Goal: Task Accomplishment & Management: Use online tool/utility

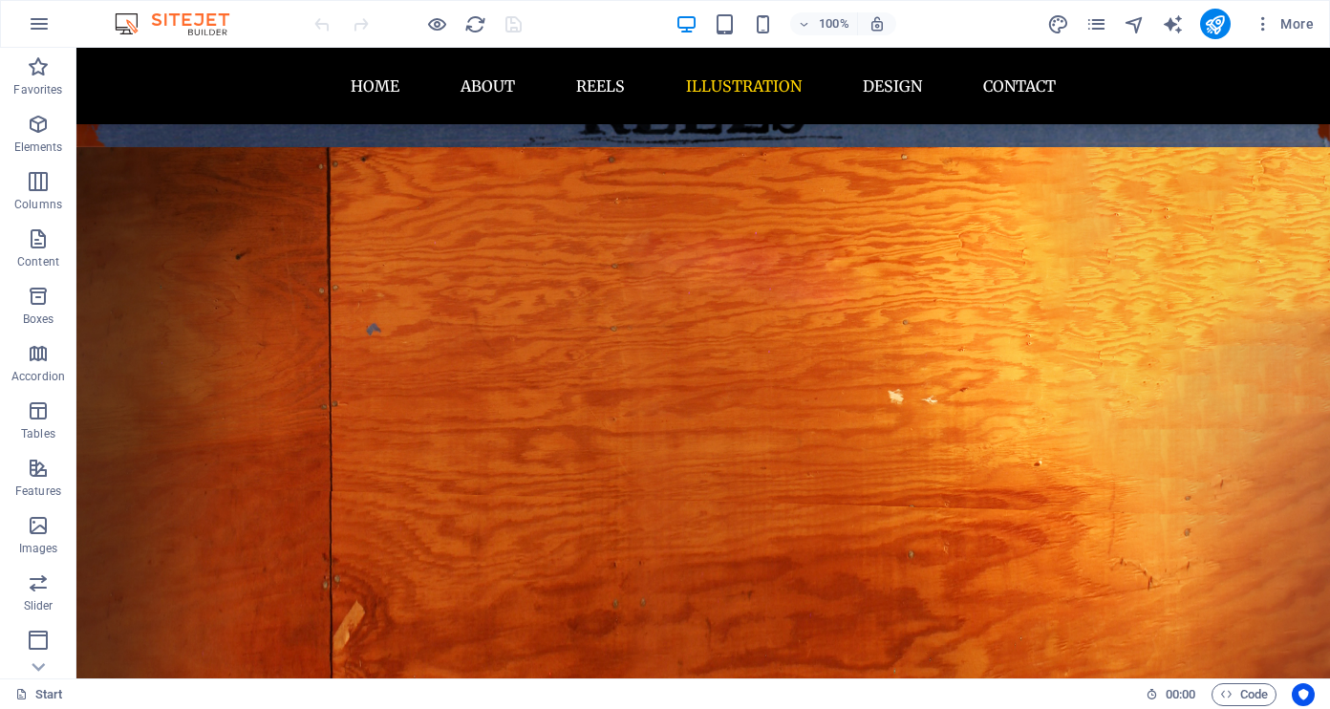
scroll to position [3356, 0]
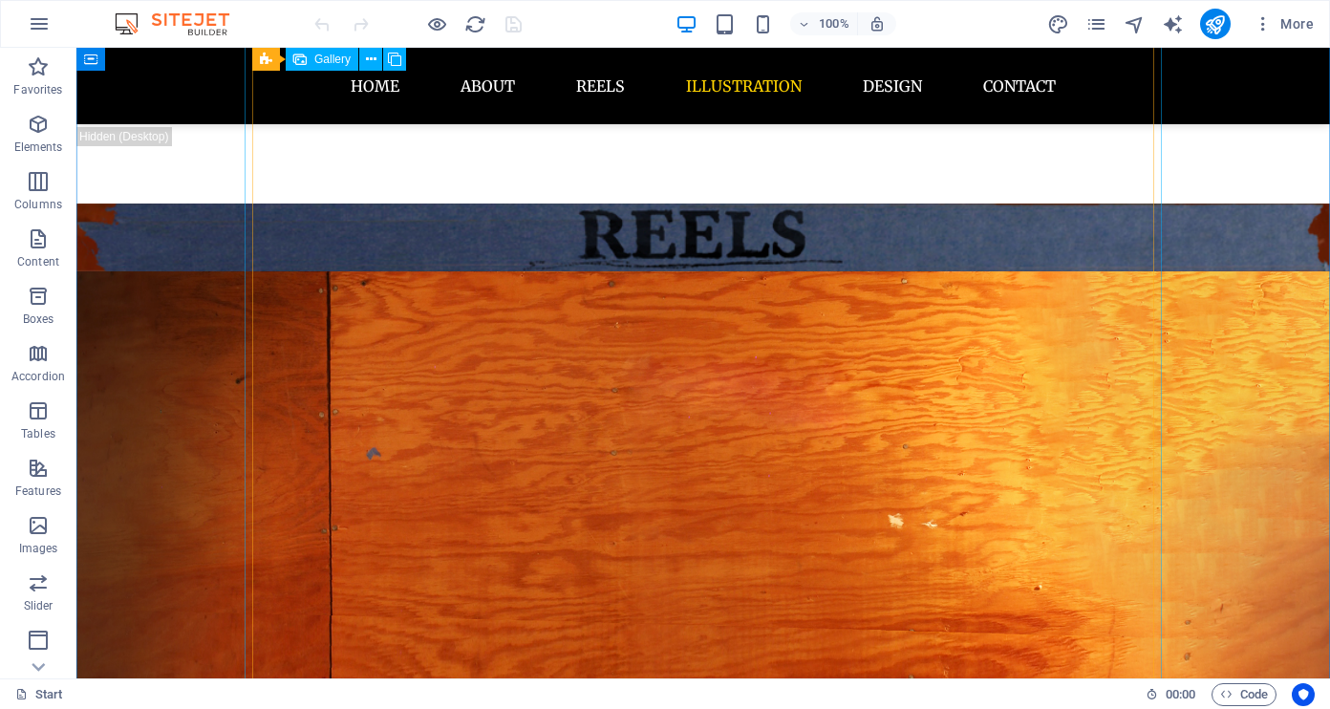
select select "4"
select select "px"
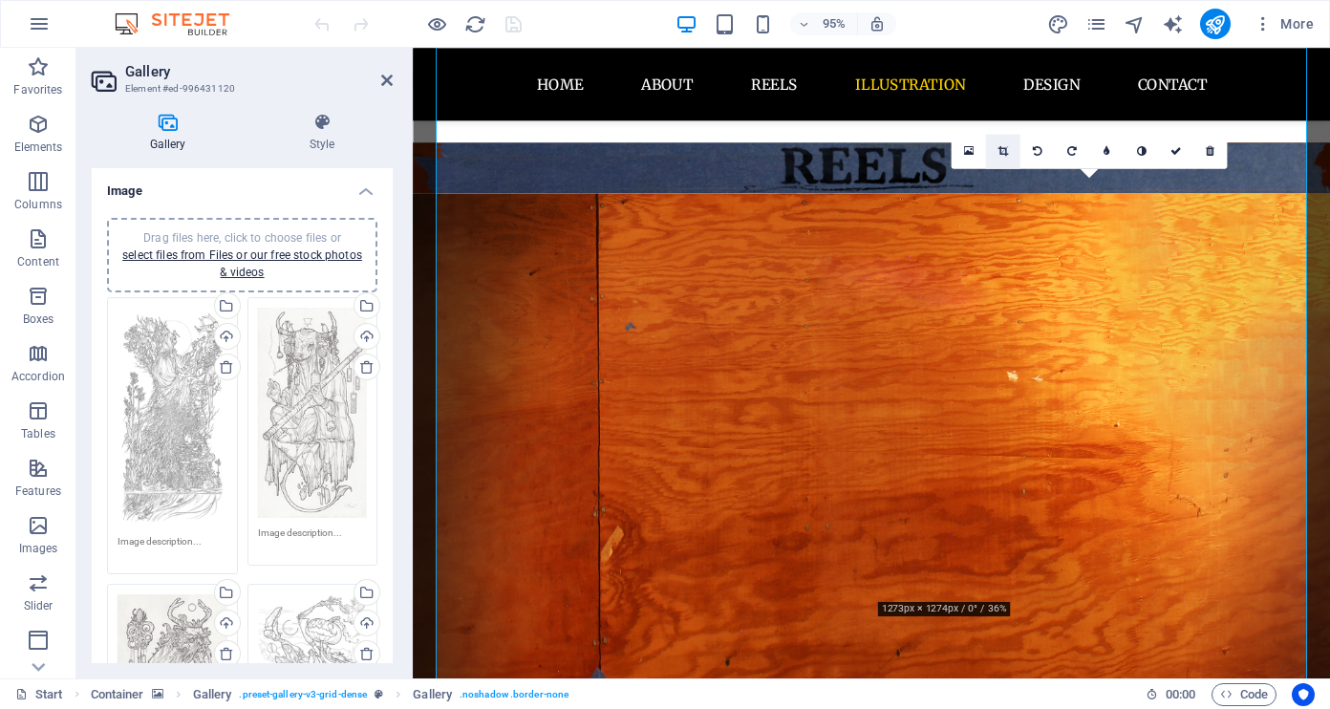
click at [999, 150] on icon at bounding box center [1003, 151] width 11 height 11
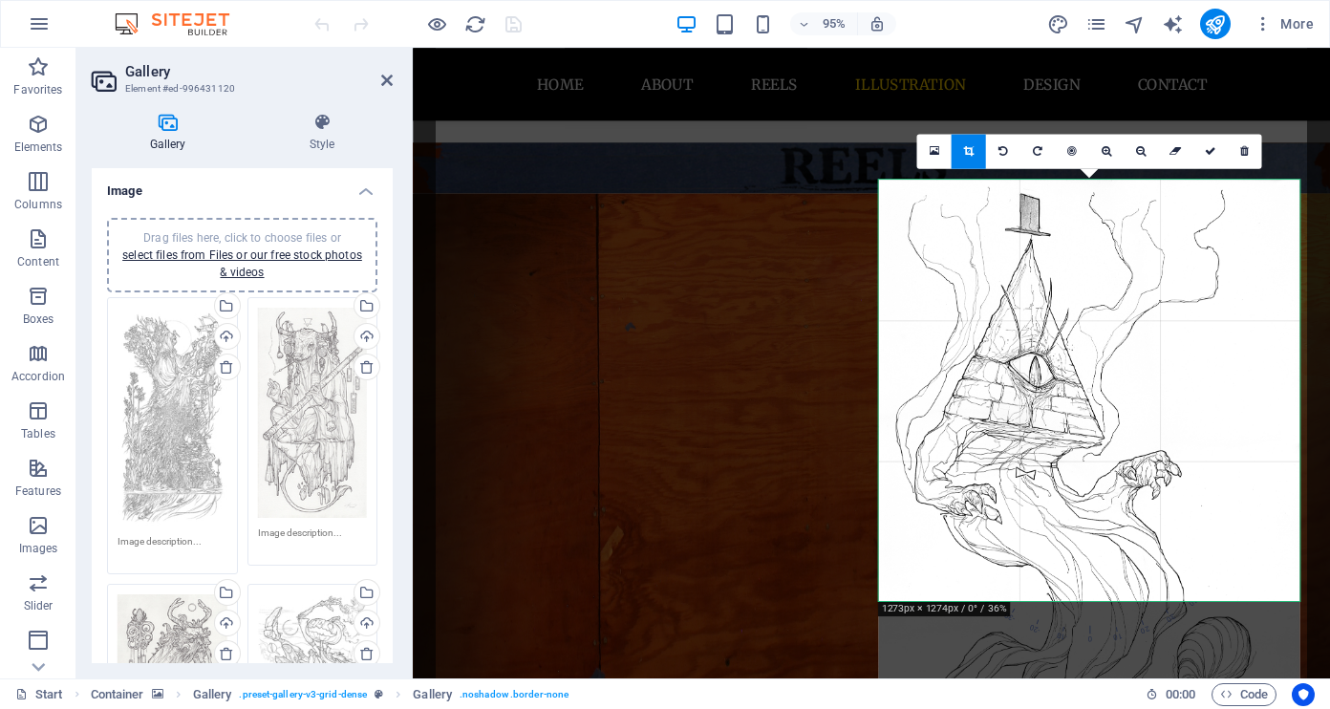
drag, startPoint x: 1141, startPoint y: 261, endPoint x: 1135, endPoint y: 515, distance: 254.3
click at [1135, 515] on div at bounding box center [1089, 519] width 421 height 678
click at [1207, 151] on icon at bounding box center [1210, 151] width 11 height 11
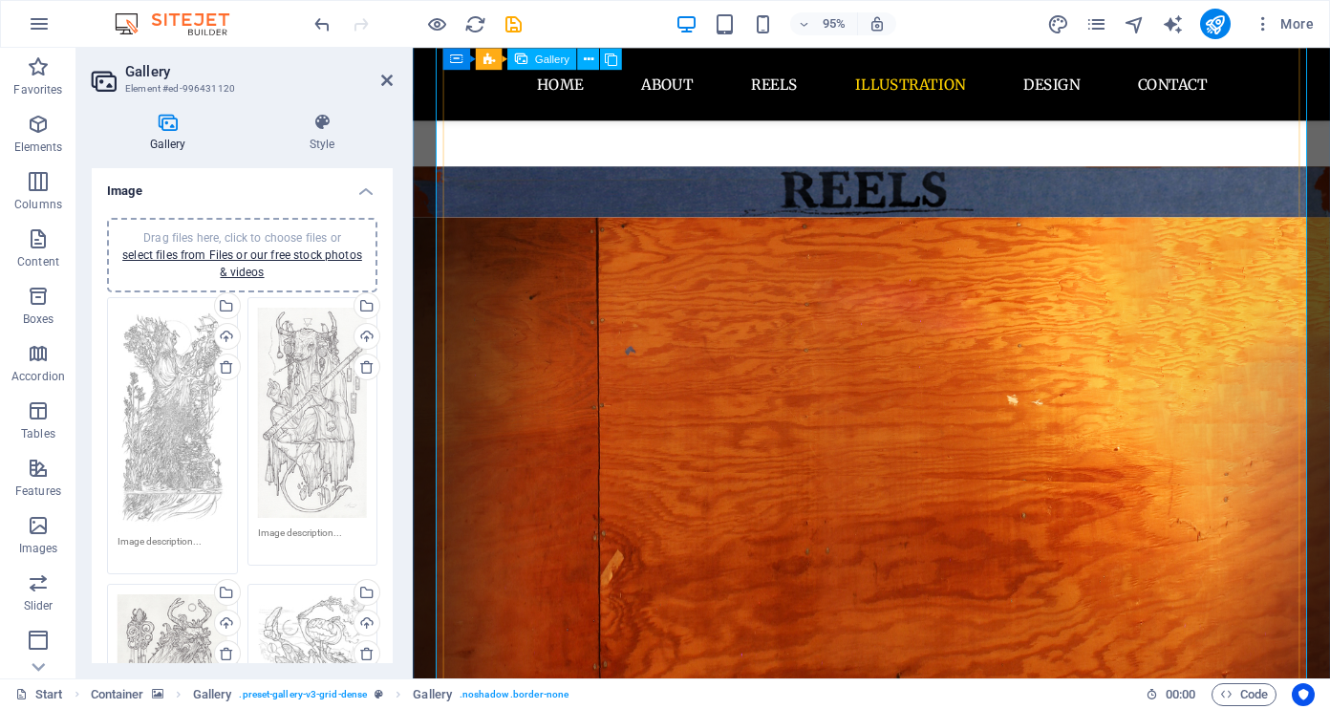
scroll to position [3333, 0]
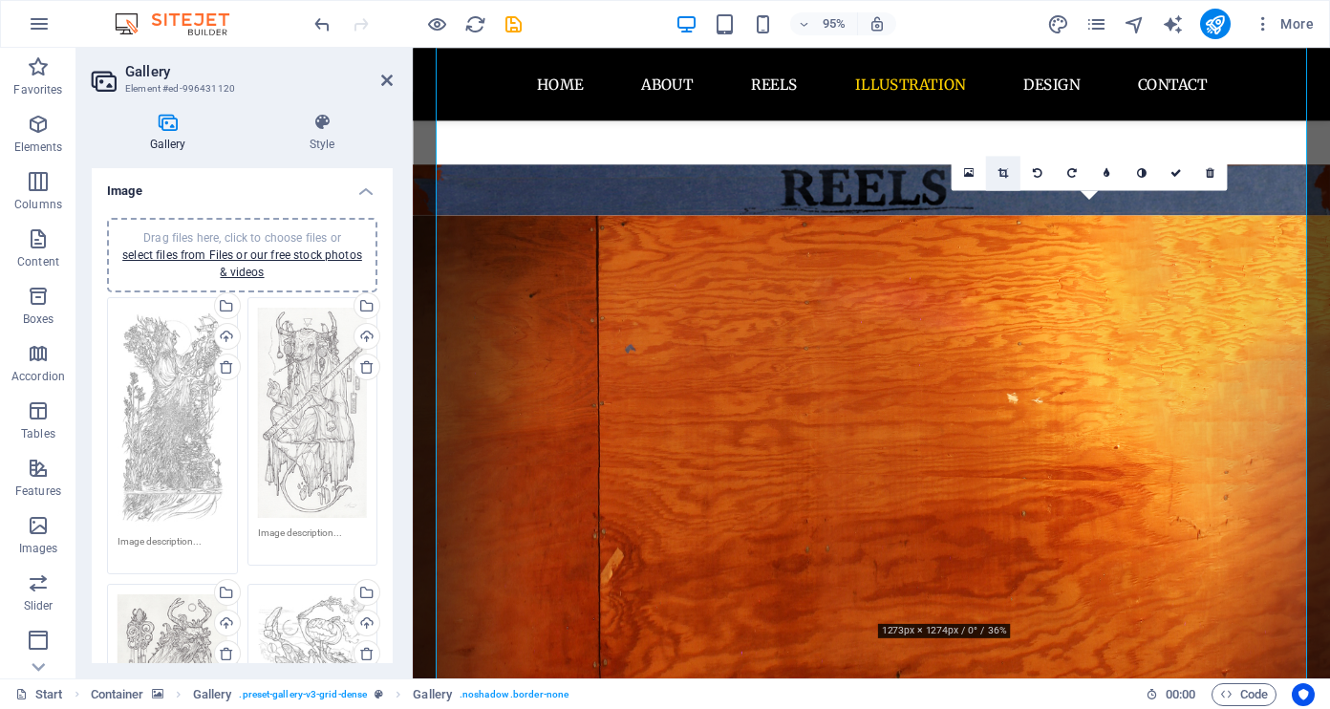
click at [1001, 168] on icon at bounding box center [1003, 173] width 11 height 11
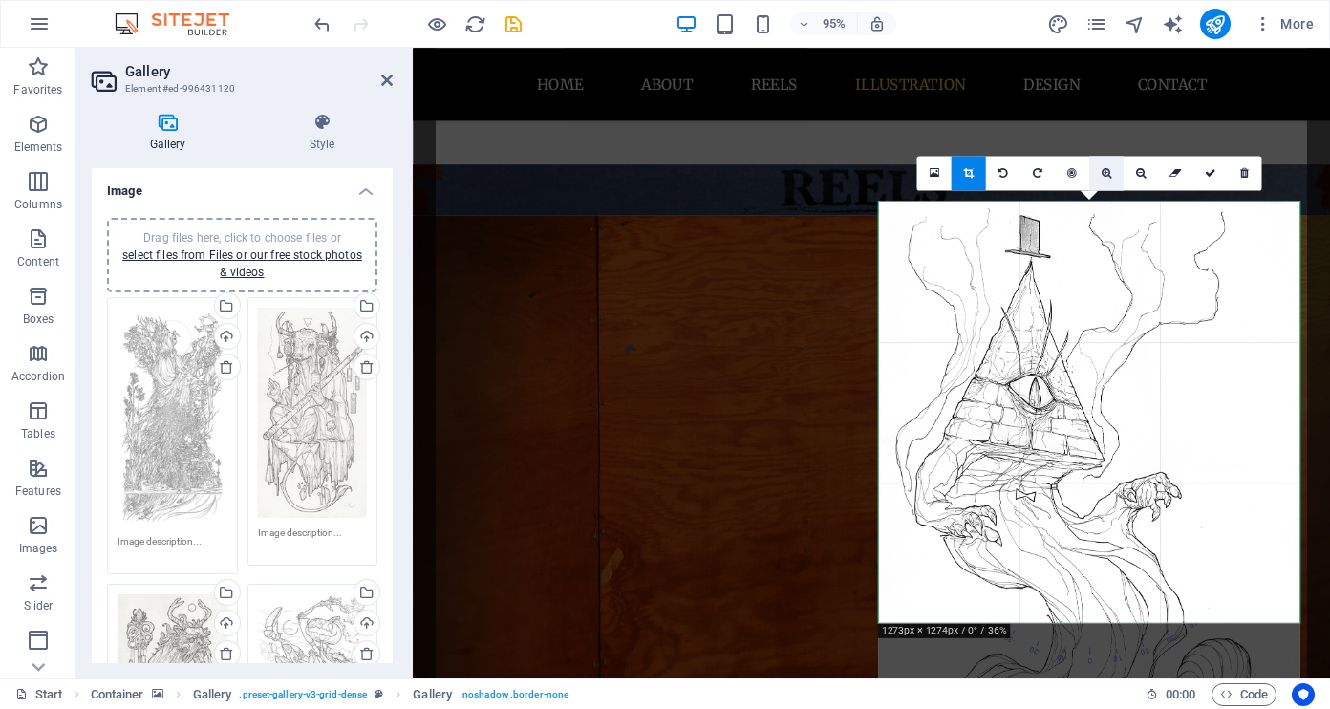
click at [1102, 168] on icon at bounding box center [1107, 173] width 11 height 11
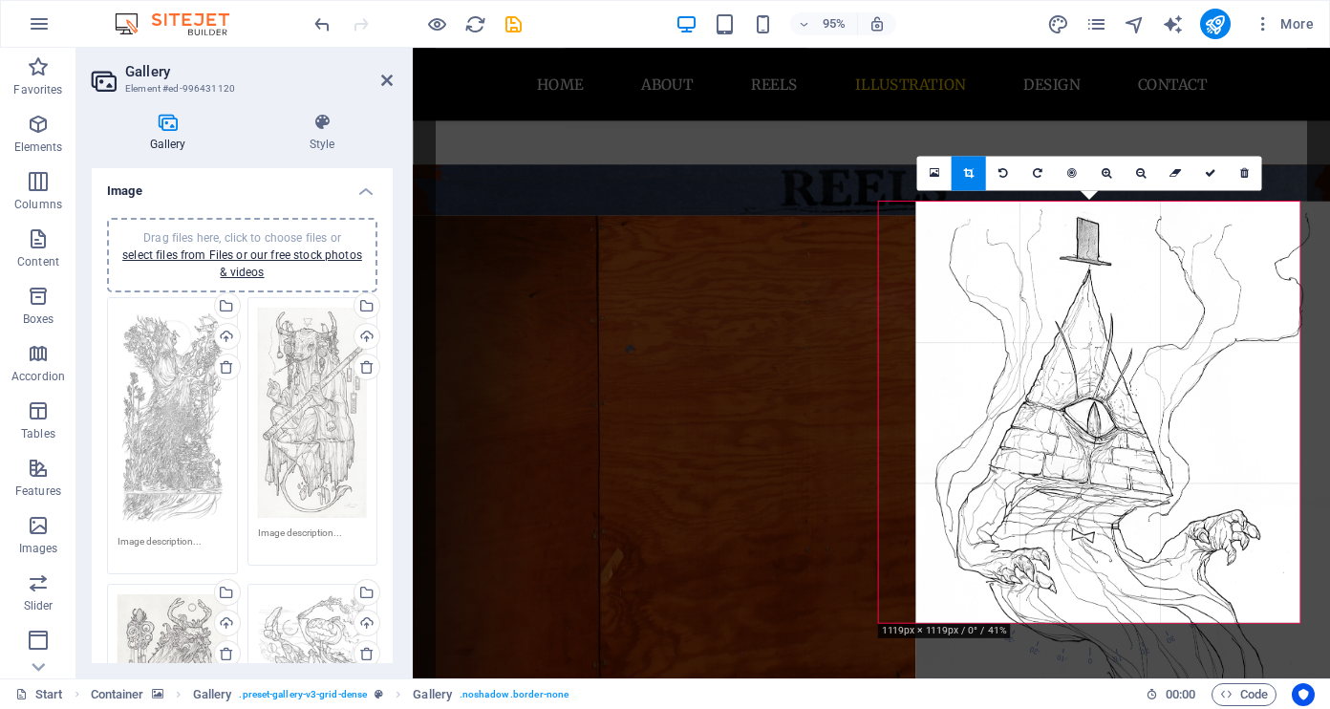
drag, startPoint x: 1051, startPoint y: 357, endPoint x: 1117, endPoint y: 403, distance: 80.3
click at [1117, 403] on div at bounding box center [1156, 587] width 480 height 771
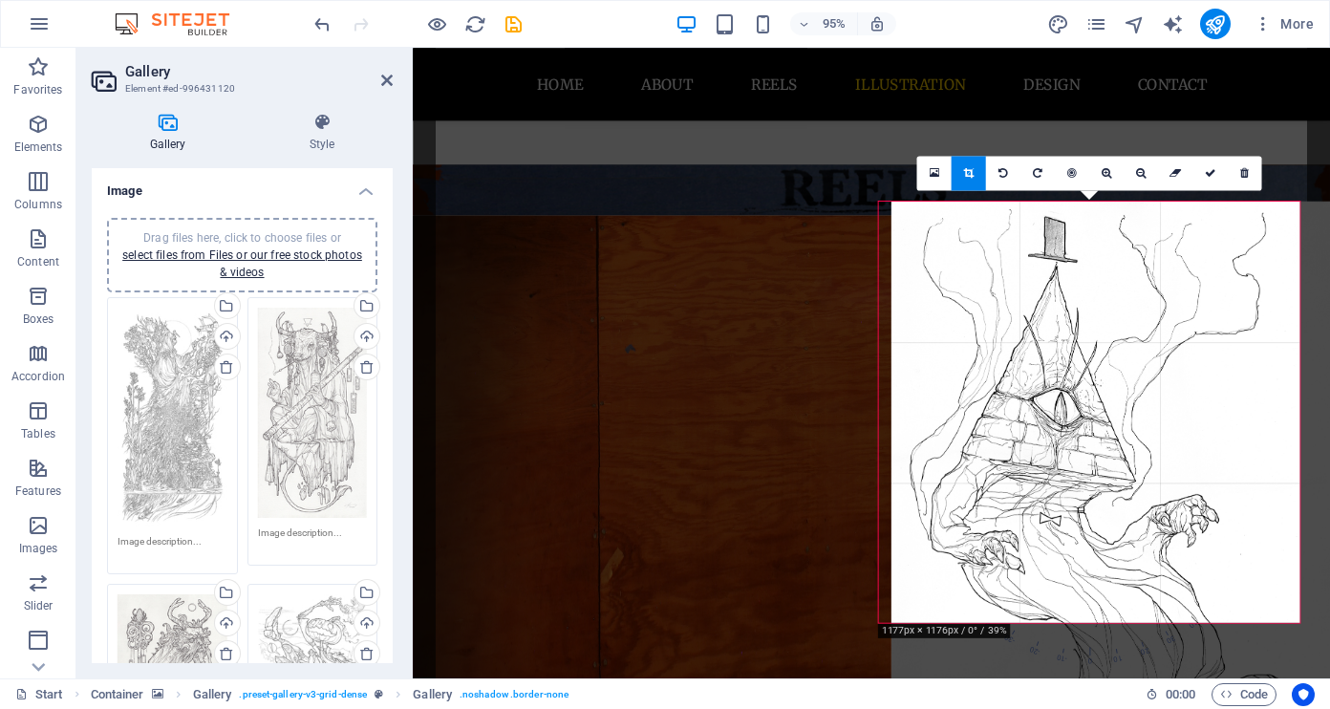
drag, startPoint x: 1116, startPoint y: 403, endPoint x: 1130, endPoint y: 403, distance: 13.4
click at [1130, 403] on div at bounding box center [1120, 568] width 456 height 733
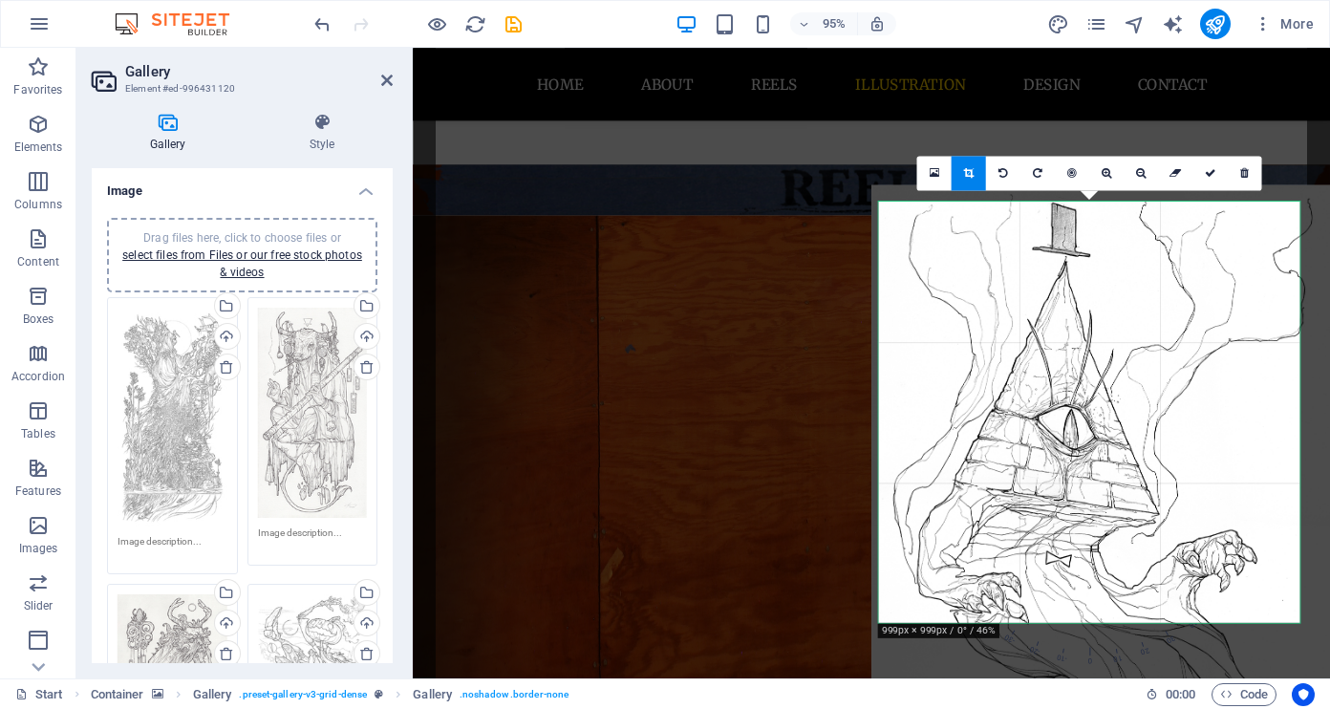
drag, startPoint x: 1118, startPoint y: 392, endPoint x: 1150, endPoint y: 406, distance: 34.6
click at [1150, 406] on div at bounding box center [1139, 615] width 536 height 863
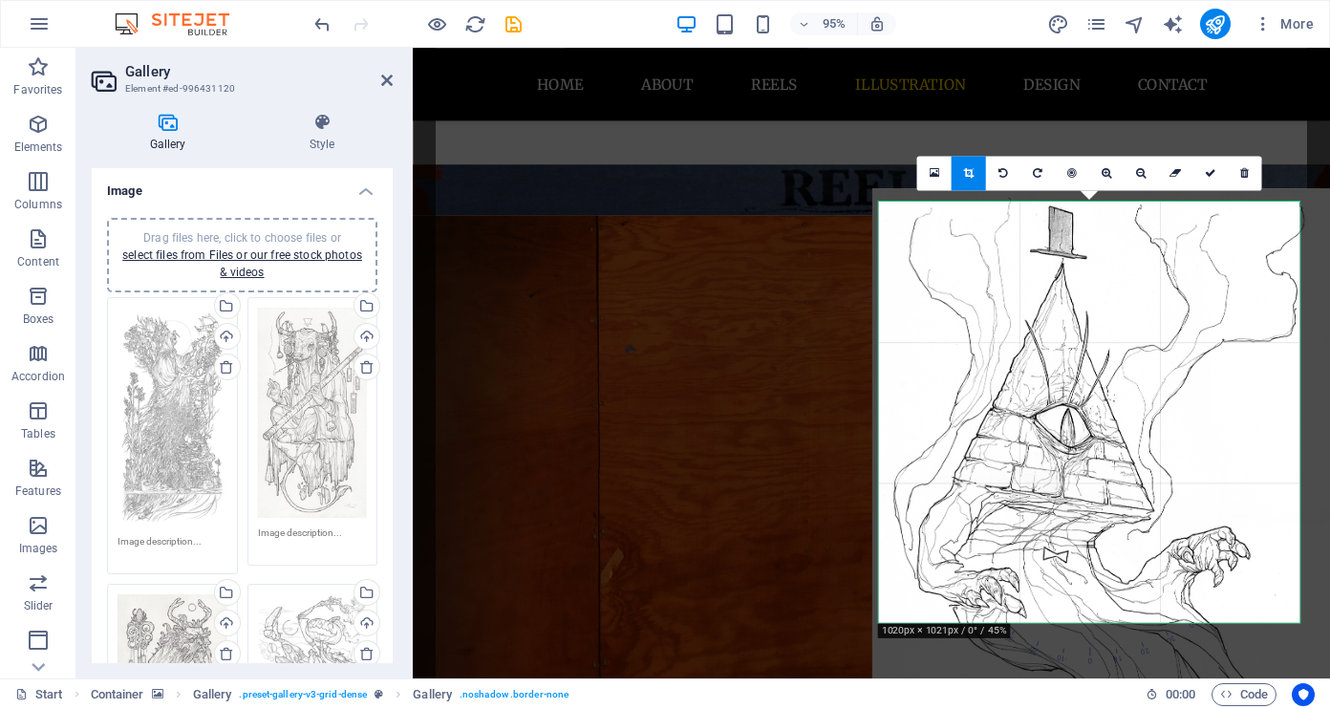
drag, startPoint x: 1090, startPoint y: 264, endPoint x: 1138, endPoint y: 270, distance: 49.1
click at [1138, 270] on div at bounding box center [1136, 611] width 526 height 846
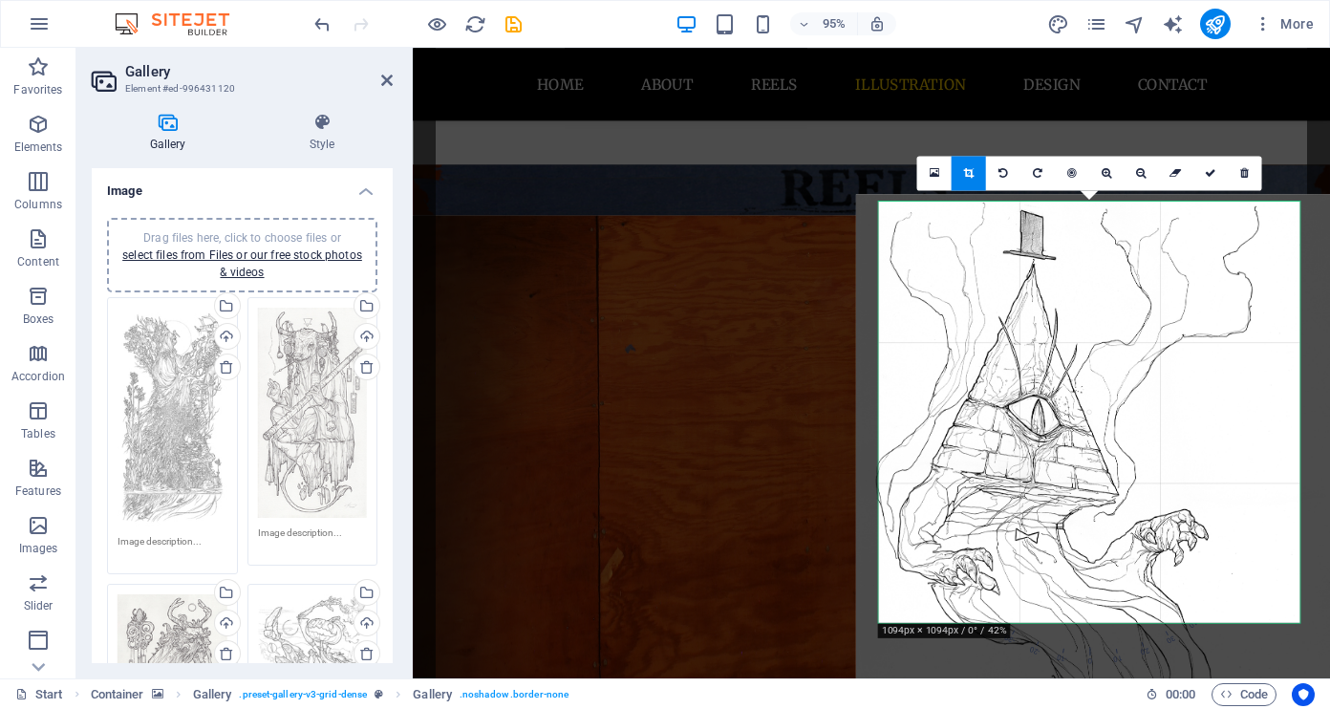
click at [1204, 289] on div at bounding box center [1101, 588] width 490 height 788
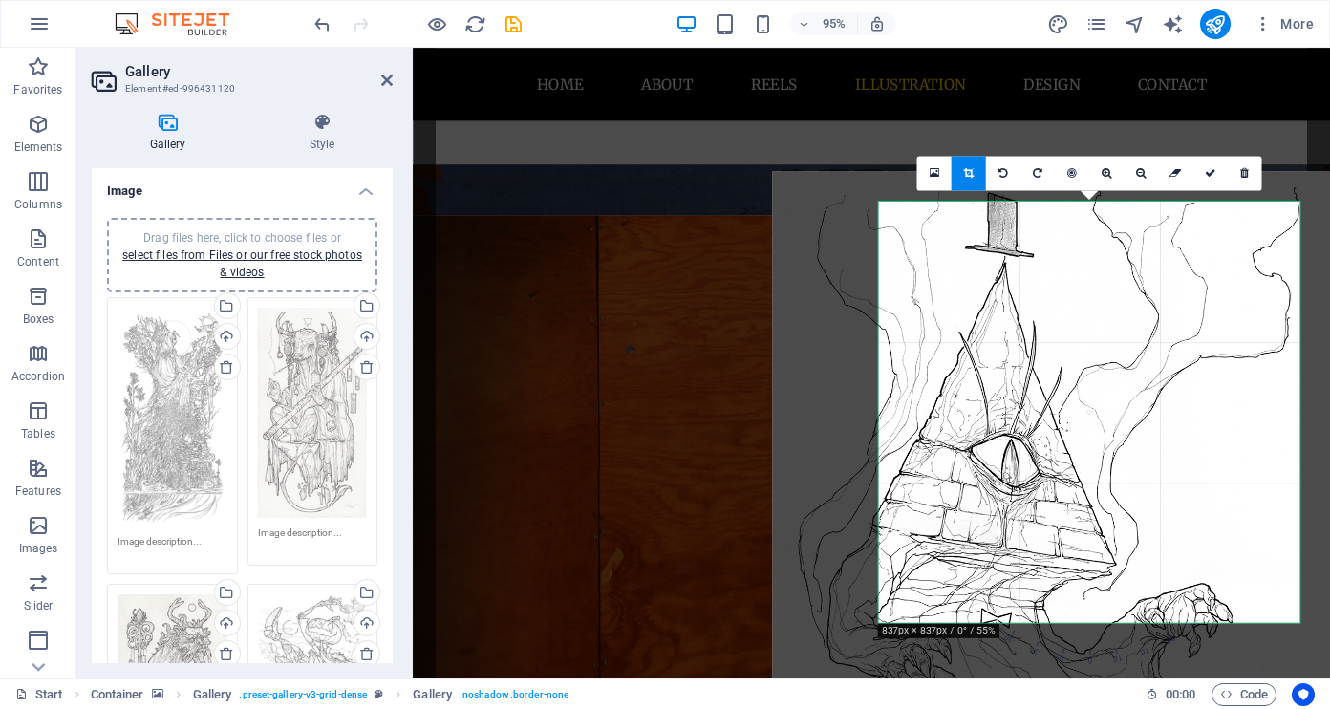
click at [985, 623] on div "180 170 160 150 140 130 120 110 100 90 80 70 60 50 40 30 20 10 0 -10 -20 -30 -4…" at bounding box center [1089, 412] width 421 height 421
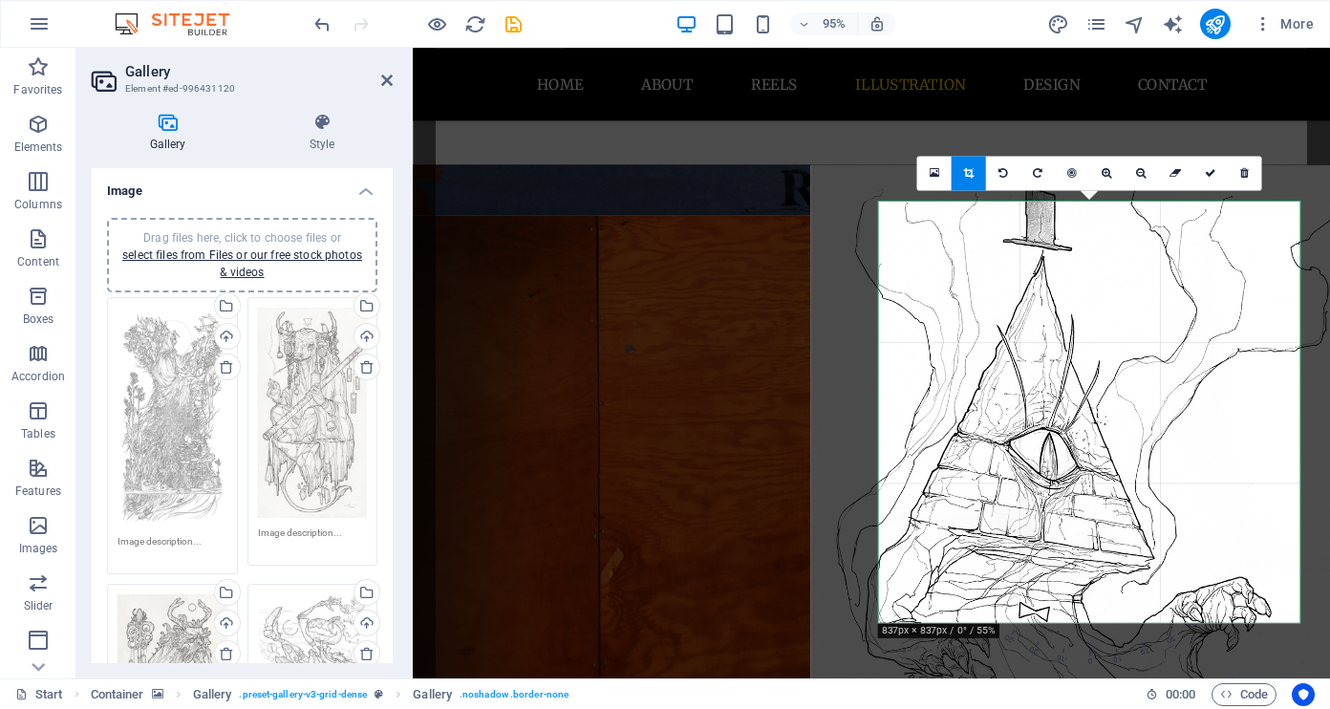
drag, startPoint x: 1063, startPoint y: 449, endPoint x: 1101, endPoint y: 440, distance: 39.4
click at [1101, 440] on div at bounding box center [1130, 679] width 641 height 1031
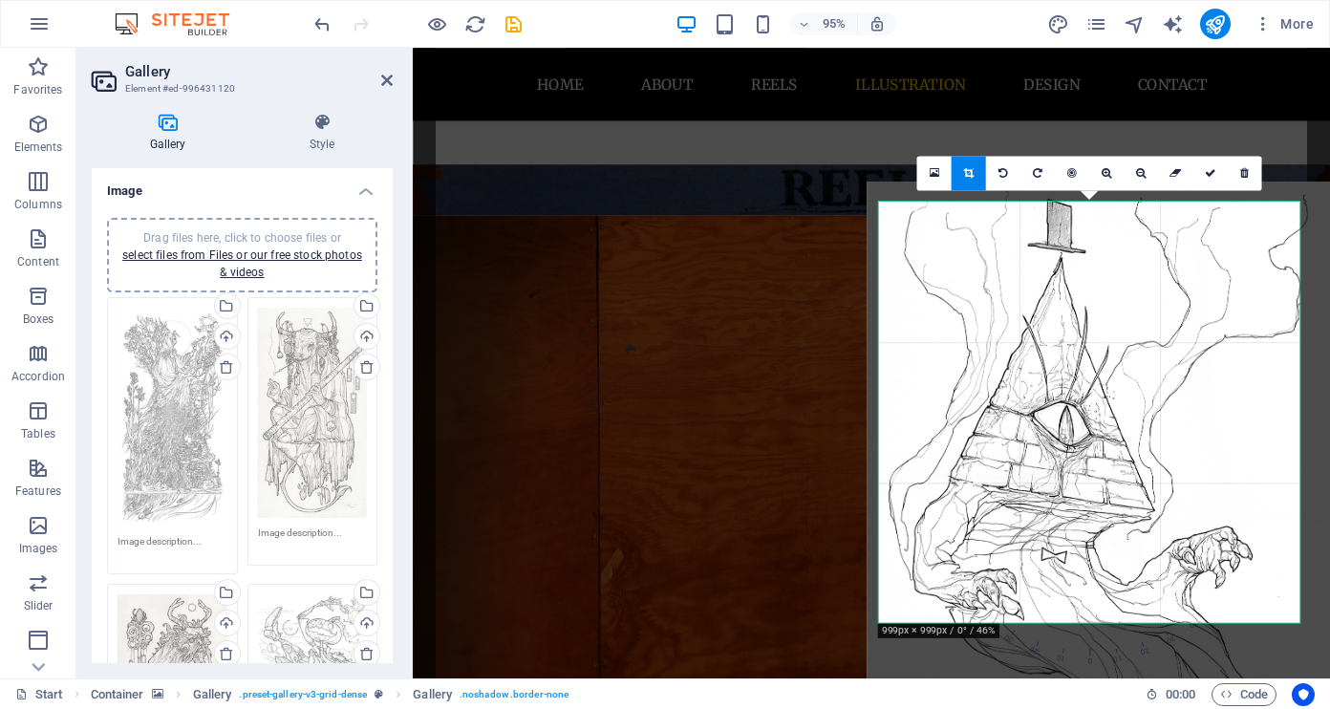
drag, startPoint x: 1076, startPoint y: 386, endPoint x: 1093, endPoint y: 393, distance: 18.5
click at [1093, 393] on div at bounding box center [1135, 613] width 536 height 863
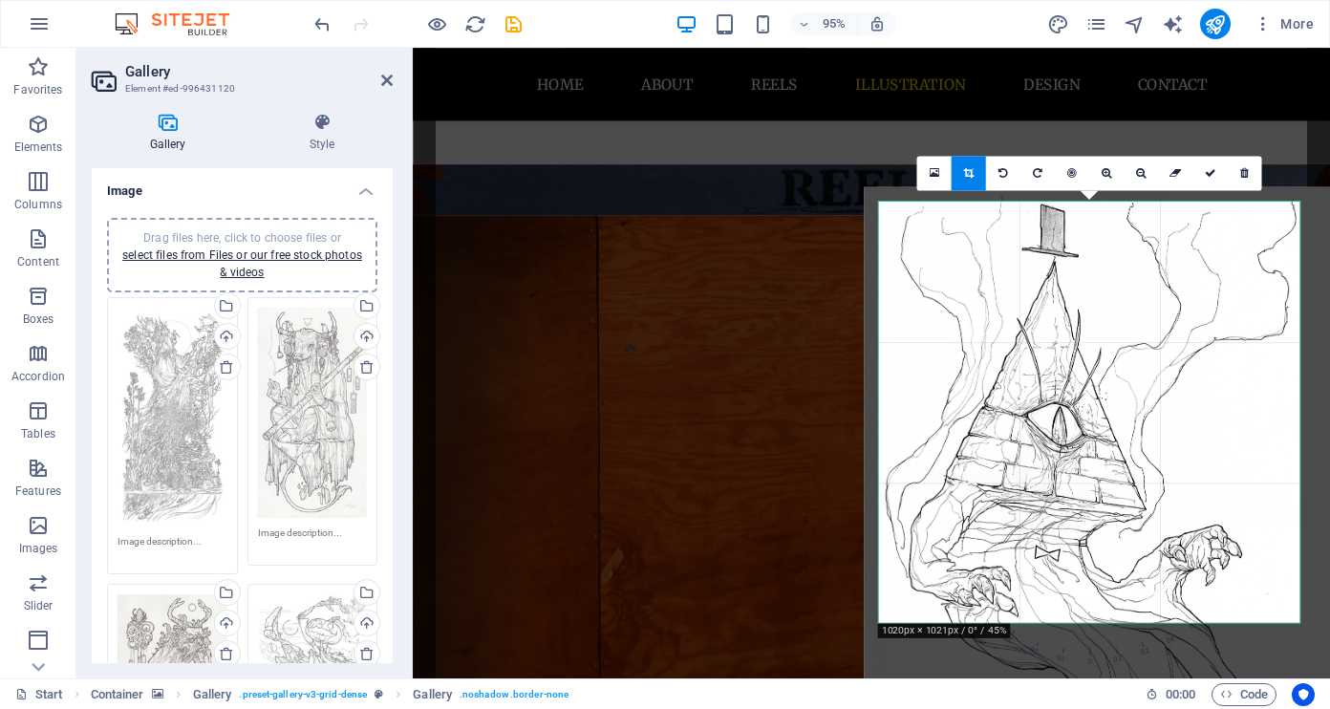
drag, startPoint x: 1045, startPoint y: 381, endPoint x: 1075, endPoint y: 408, distance: 40.6
click at [1075, 408] on div at bounding box center [1127, 610] width 526 height 846
click at [1212, 165] on link at bounding box center [1210, 173] width 34 height 34
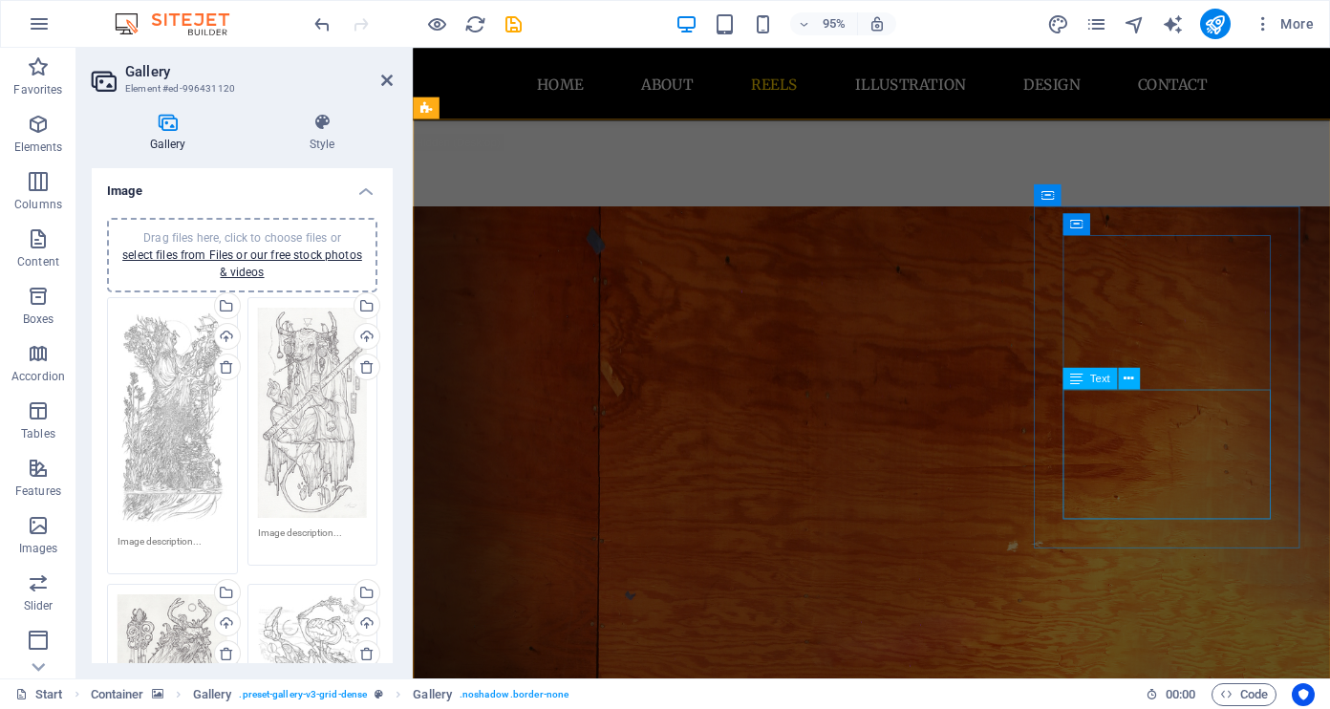
scroll to position [1297, 0]
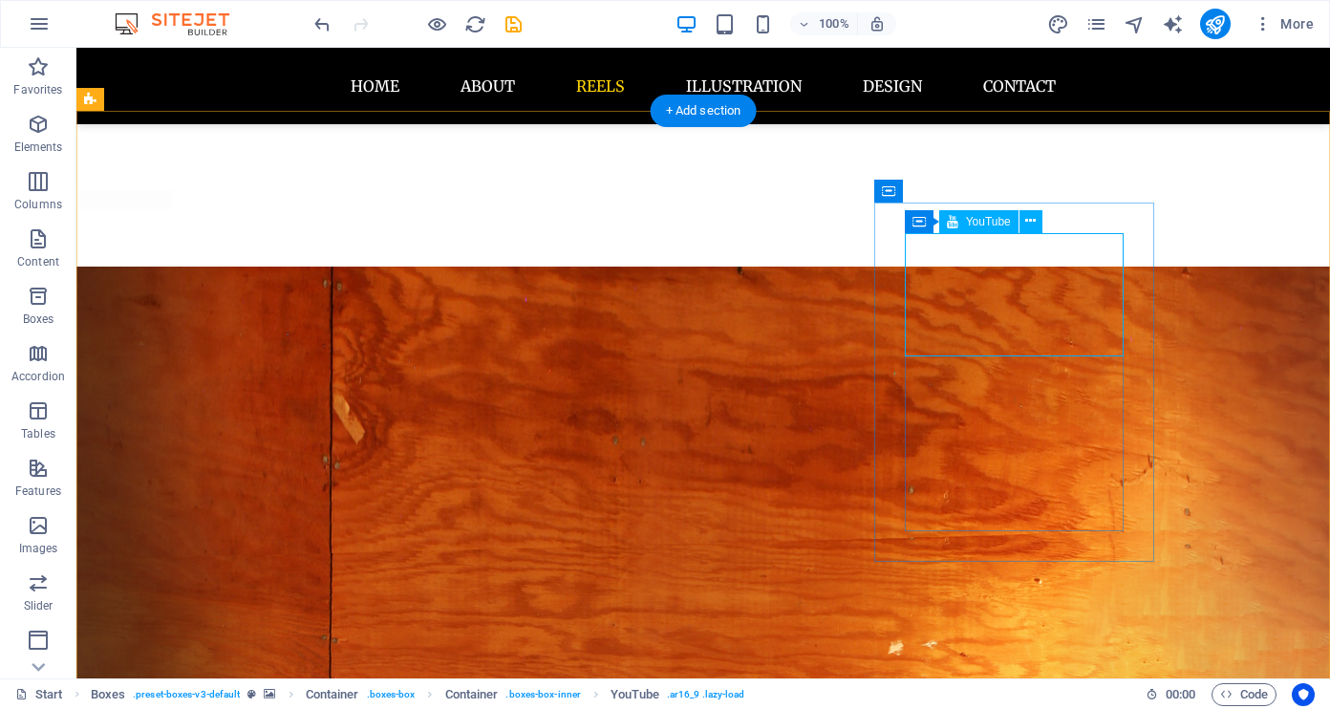
select select "ar16_9"
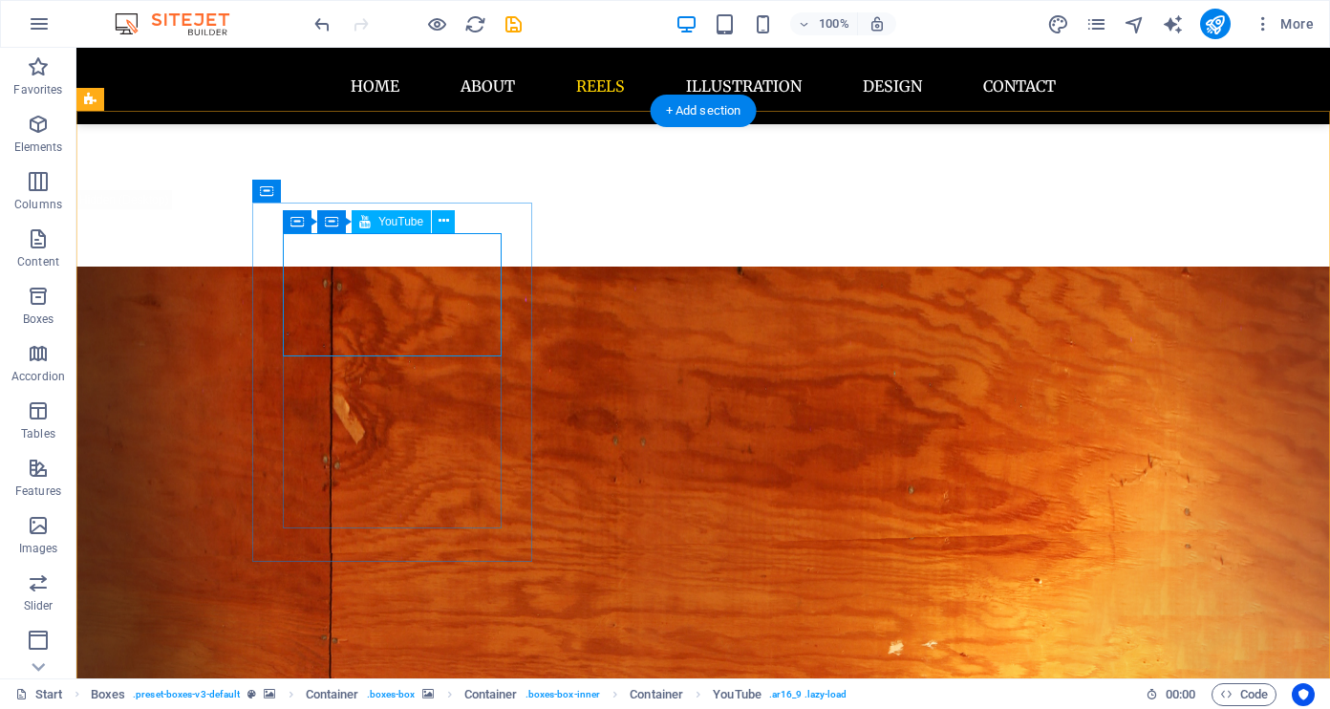
select select "ar16_9"
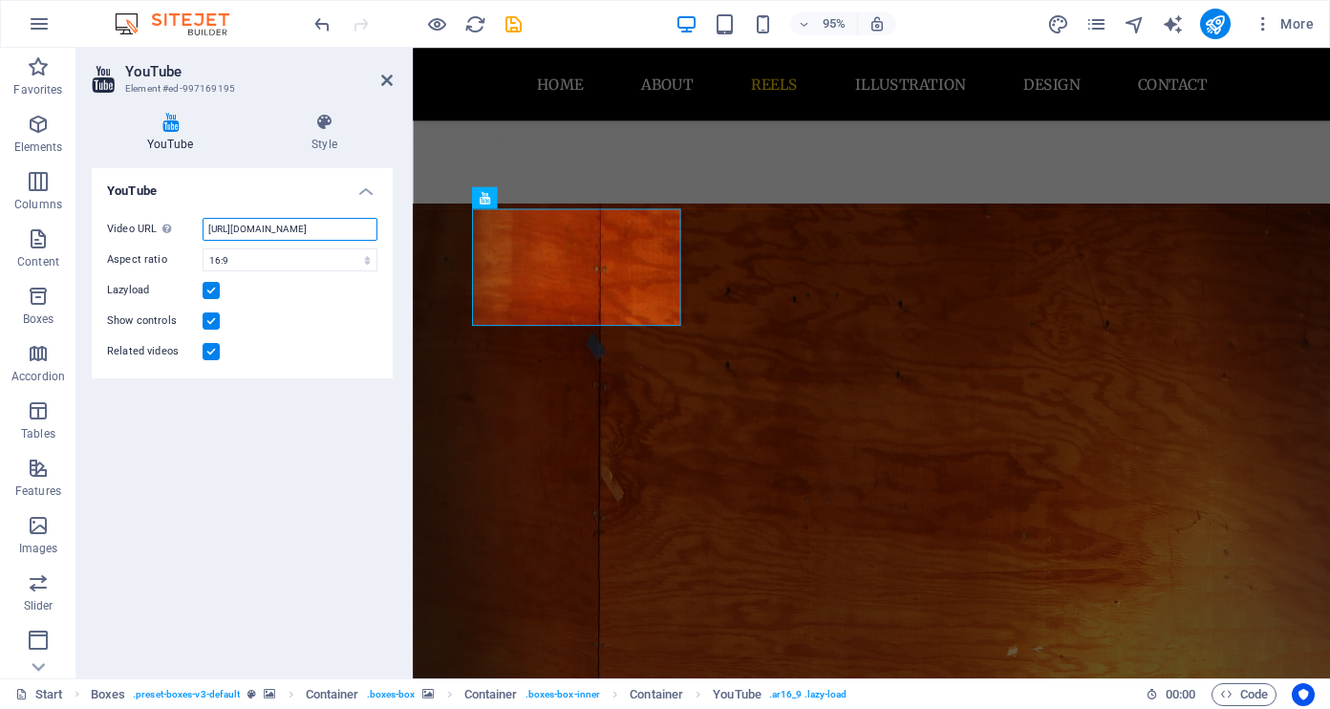
click at [271, 227] on input "[URL][DOMAIN_NAME]" at bounding box center [290, 229] width 175 height 23
paste input "Wr3SIiqX_yg"
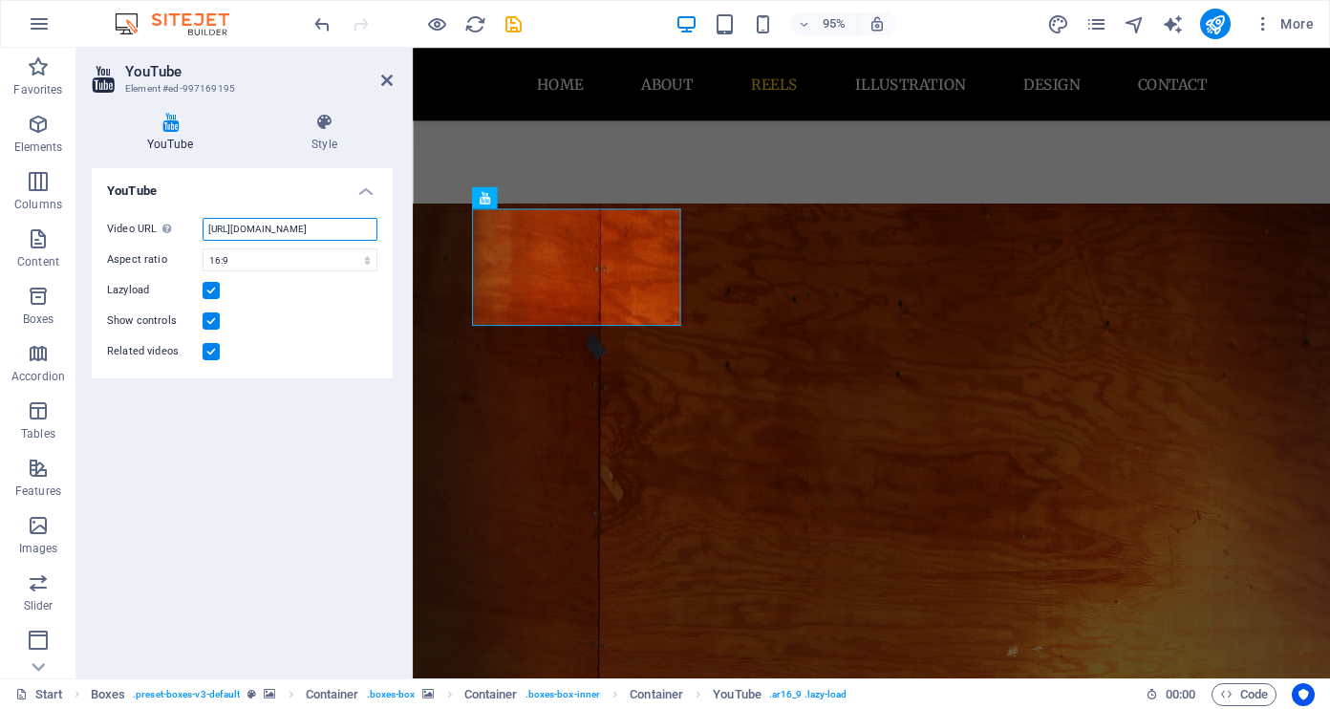
scroll to position [0, 43]
type input "[URL][DOMAIN_NAME]"
click at [345, 501] on div "YouTube Video URL Insert (or paste) a video URL. [URL][DOMAIN_NAME] Aspect rati…" at bounding box center [242, 415] width 301 height 495
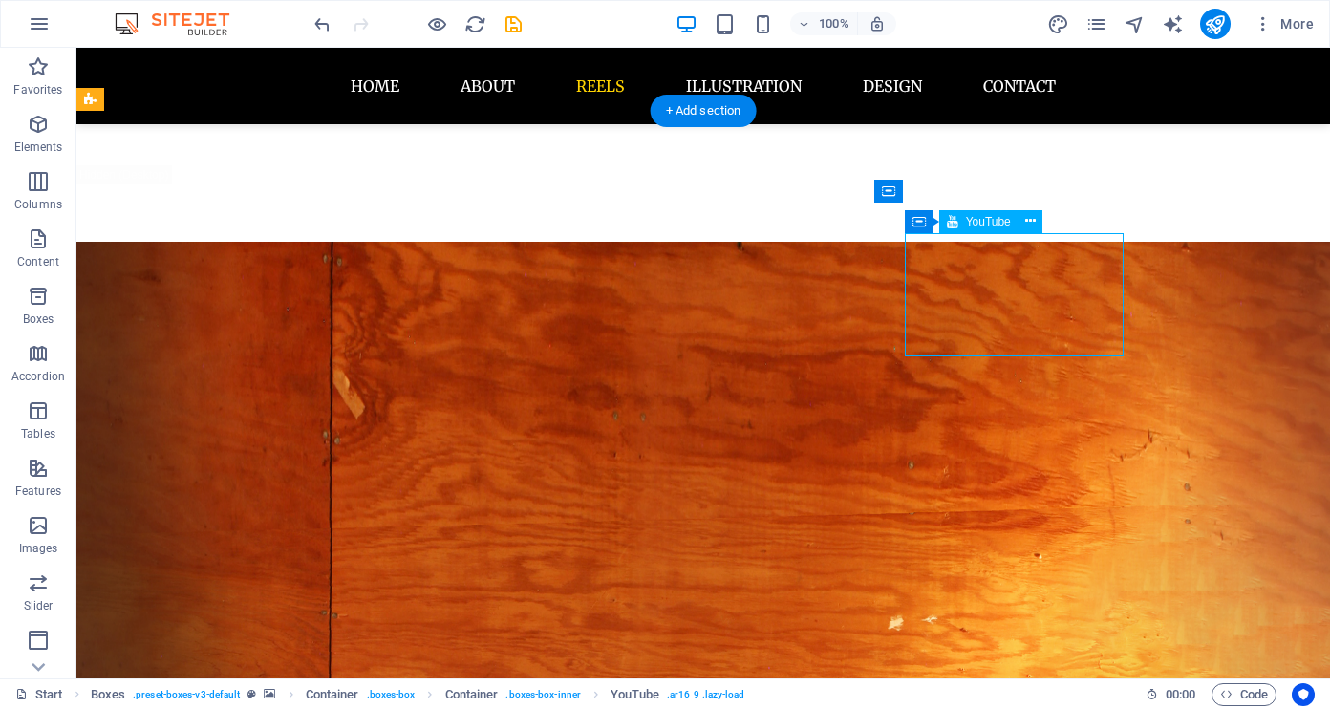
select select "ar16_9"
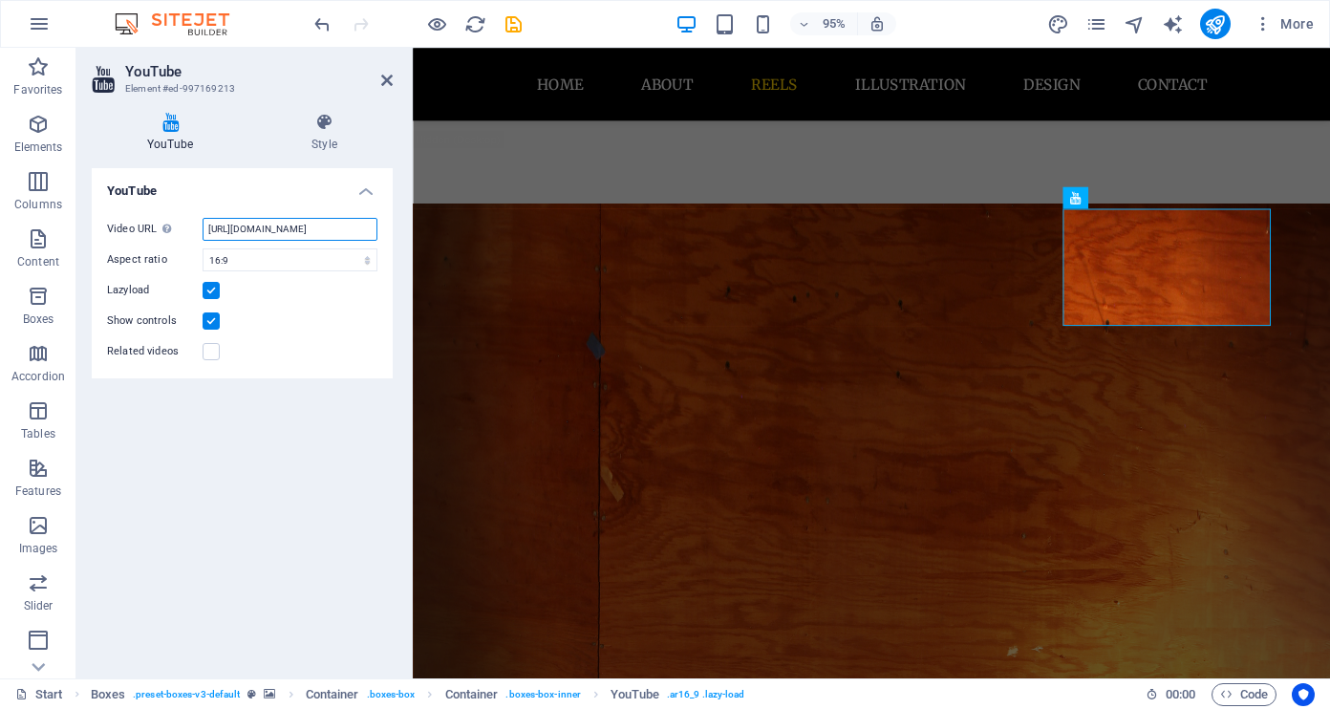
click at [304, 229] on input "[URL][DOMAIN_NAME]" at bounding box center [290, 229] width 175 height 23
paste input "VP93J0fwFPA"
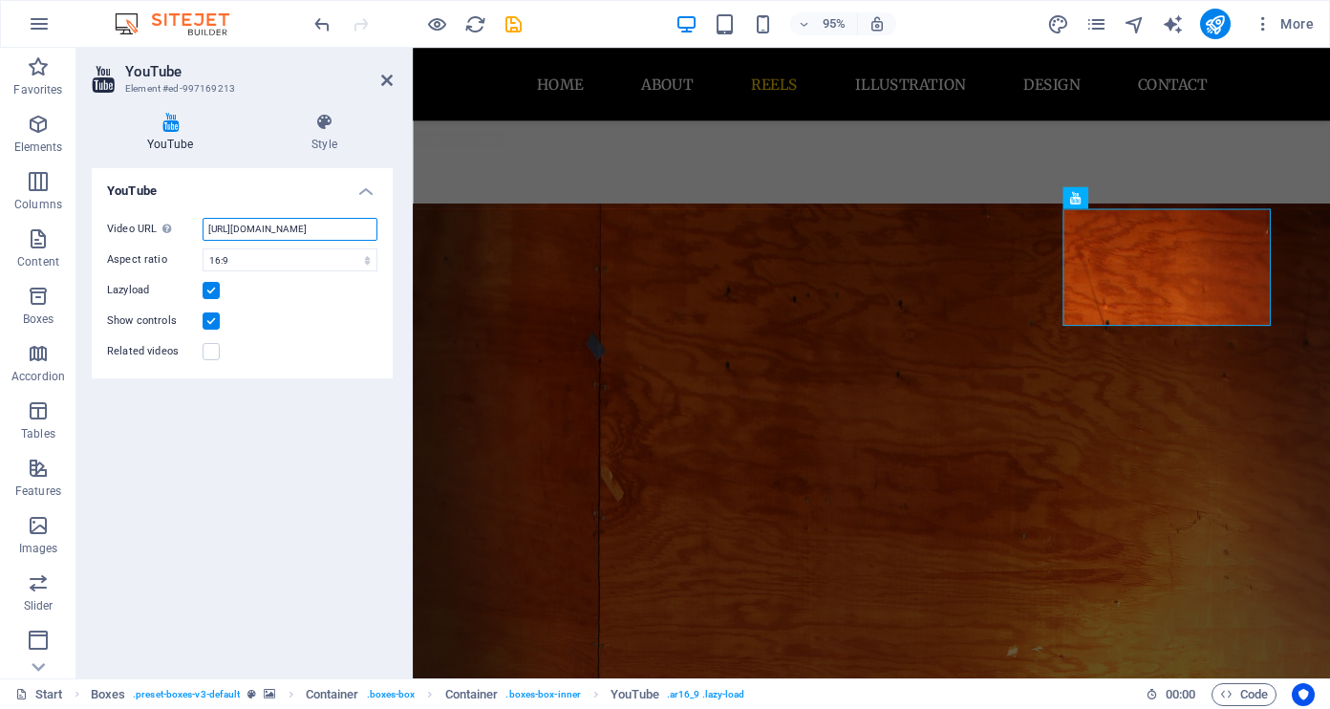
scroll to position [0, 51]
type input "[URL][DOMAIN_NAME]"
click at [317, 484] on div "YouTube Video URL Insert (or paste) a video URL. [URL][DOMAIN_NAME] Aspect rati…" at bounding box center [242, 415] width 301 height 495
click at [210, 502] on div "YouTube Video URL Insert (or paste) a video URL. [URL][DOMAIN_NAME] Aspect rati…" at bounding box center [242, 415] width 301 height 495
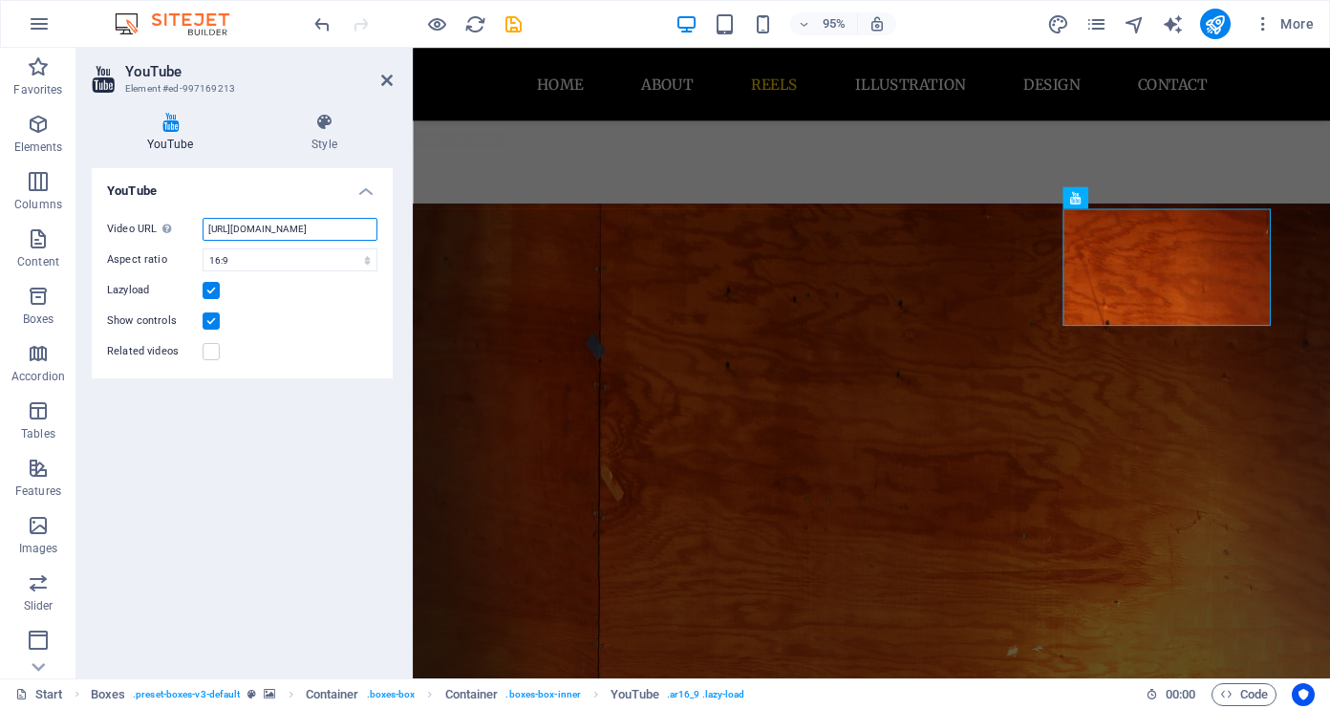
click at [274, 230] on input "[URL][DOMAIN_NAME]" at bounding box center [290, 229] width 175 height 23
click at [300, 438] on div "YouTube Video URL Insert (or paste) a video URL. [URL][DOMAIN_NAME] Aspect rati…" at bounding box center [242, 415] width 301 height 495
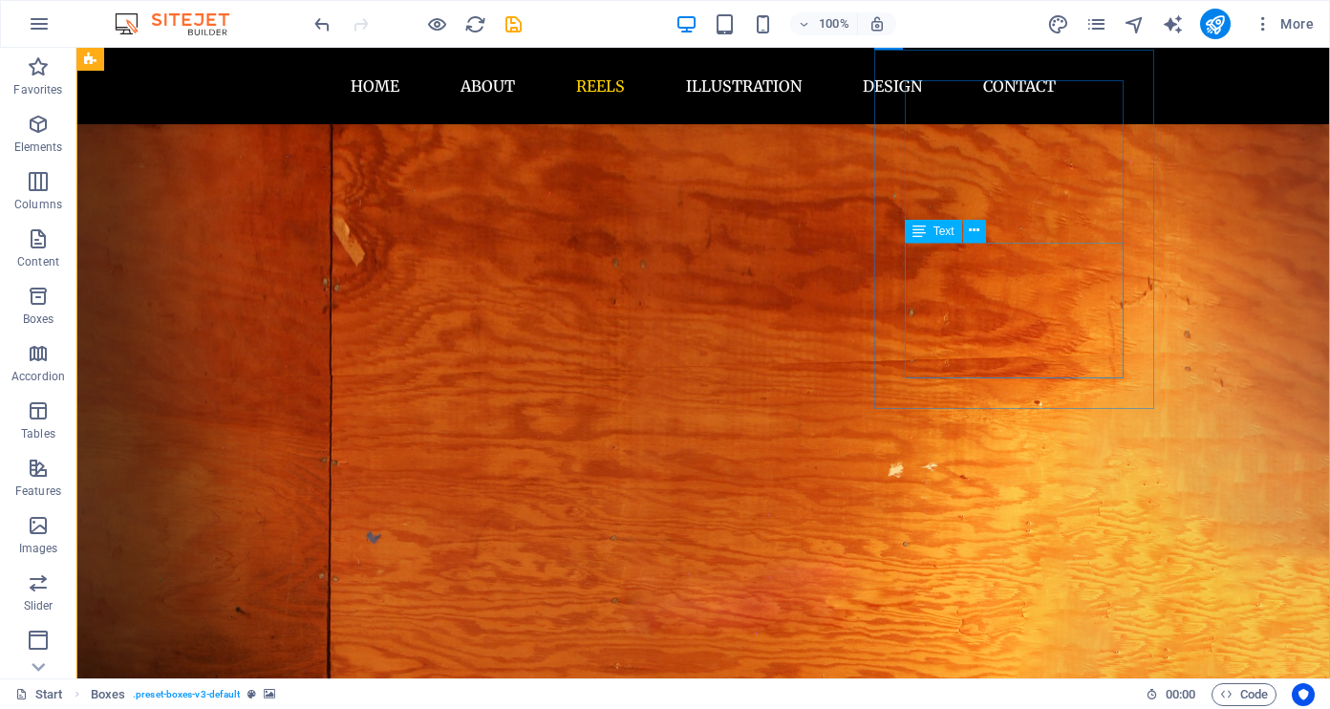
scroll to position [1465, 0]
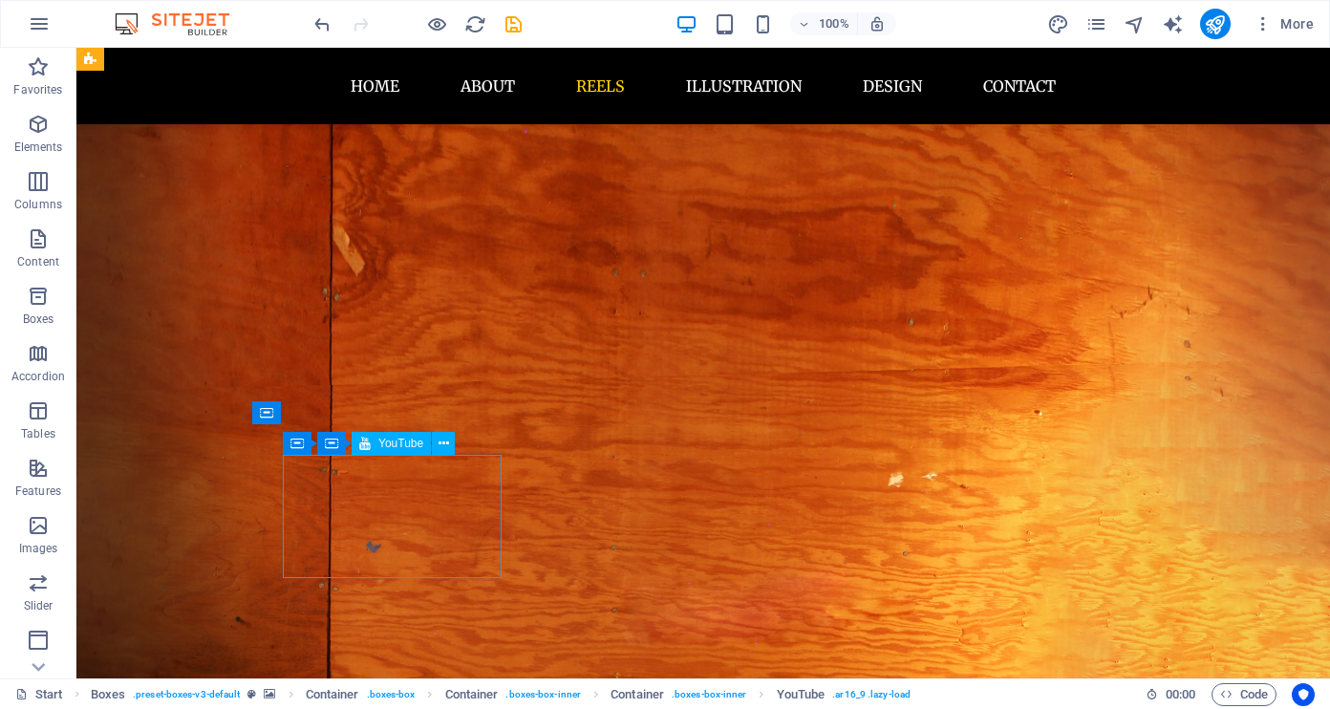
select select "ar16_9"
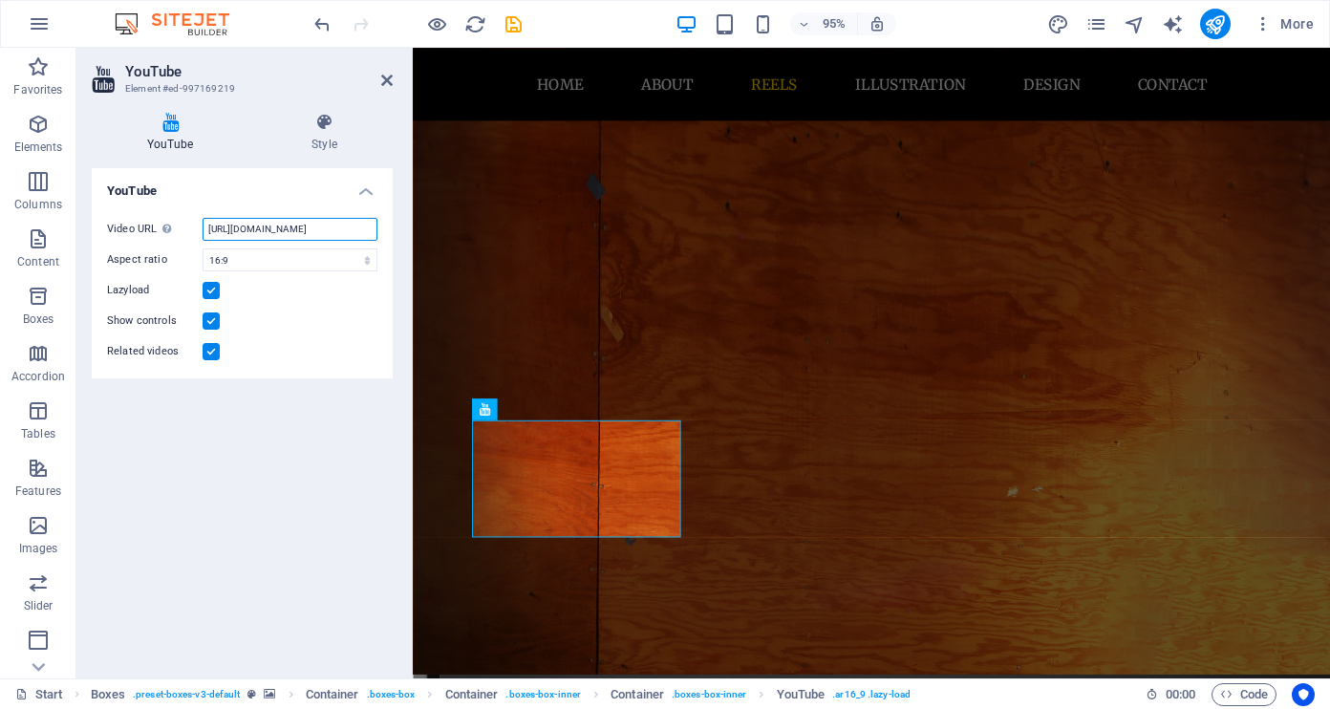
click at [331, 226] on input "[URL][DOMAIN_NAME]" at bounding box center [290, 229] width 175 height 23
paste input "hZSR-p61Zmg"
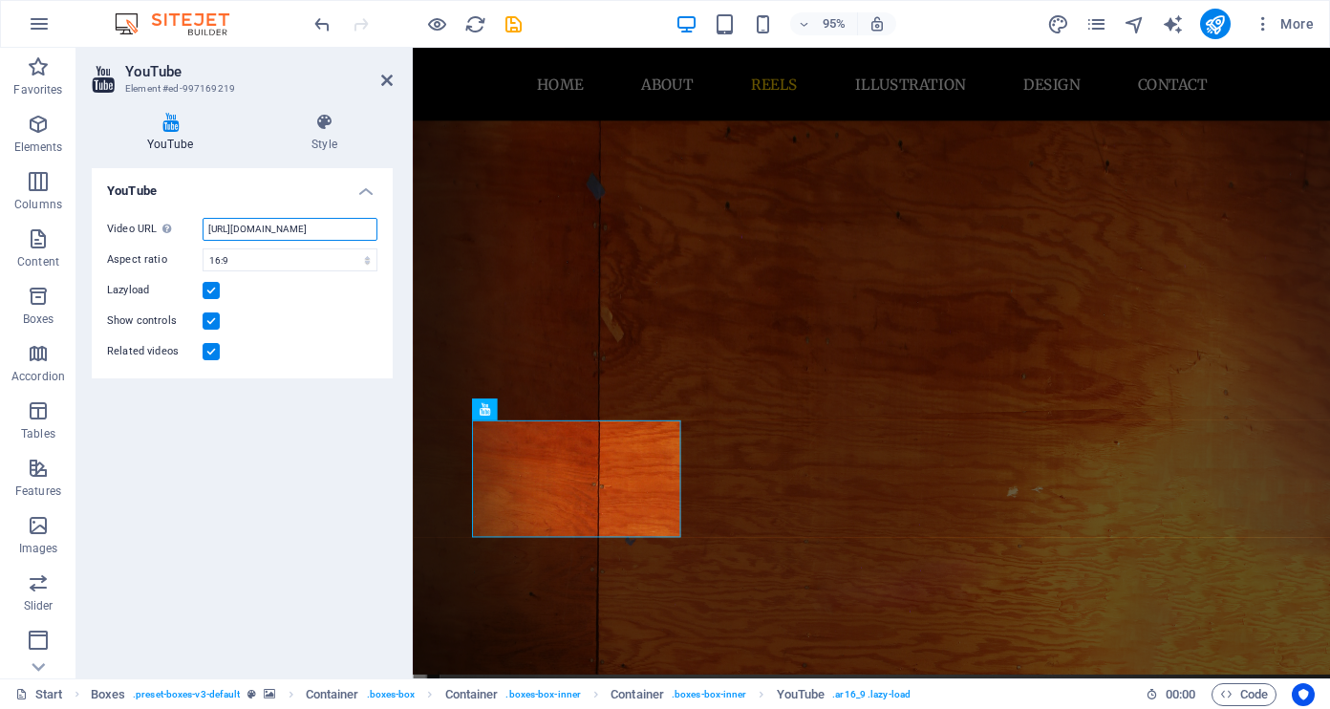
scroll to position [0, 51]
type input "[URL][DOMAIN_NAME]"
click at [322, 549] on div "YouTube Video URL Insert (or paste) a video URL. [URL][DOMAIN_NAME] Aspect rati…" at bounding box center [242, 415] width 301 height 495
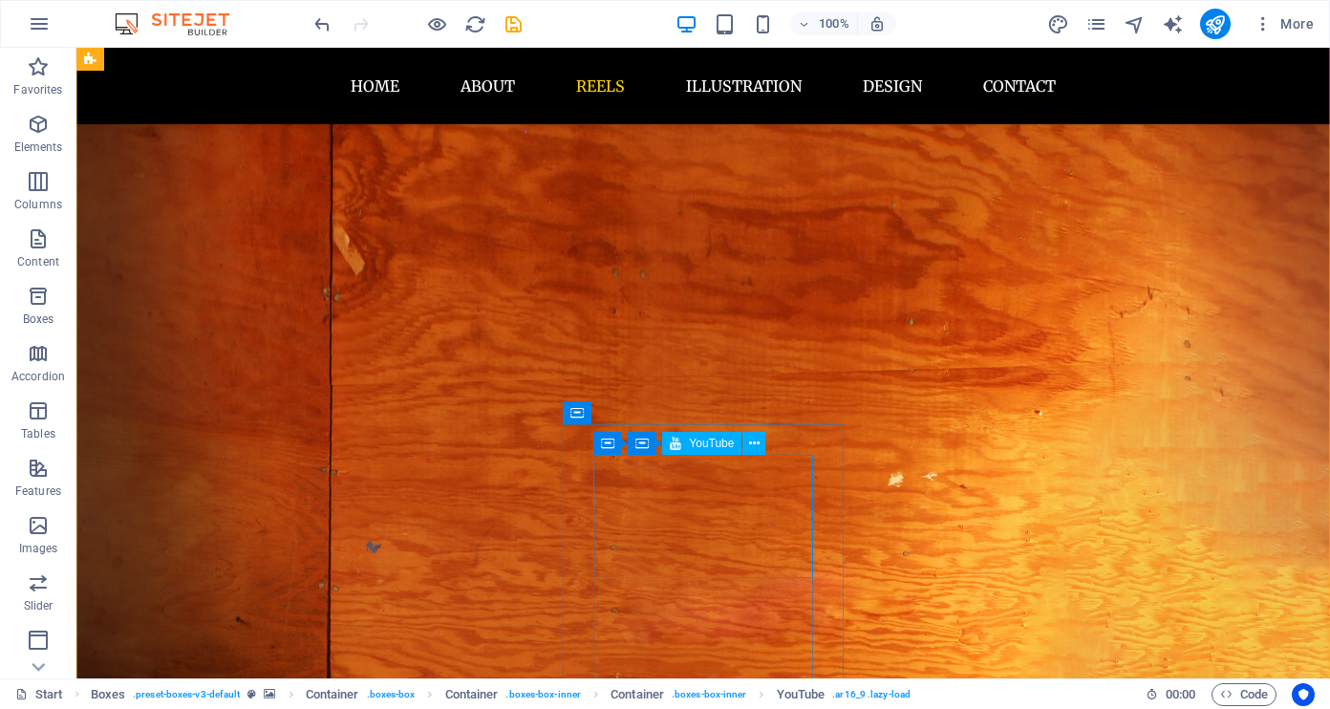
select select "ar16_9"
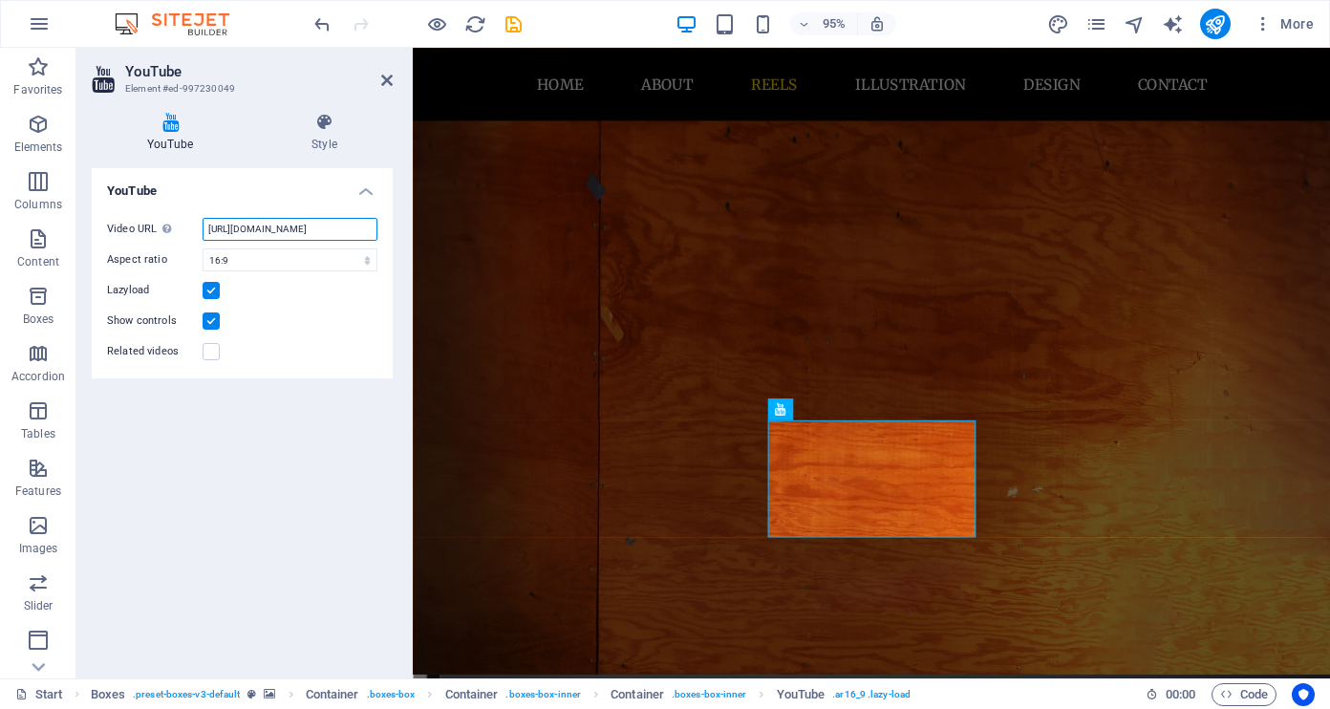
click at [301, 229] on input "[URL][DOMAIN_NAME]" at bounding box center [290, 229] width 175 height 23
paste input "q12bHQHgSPM"
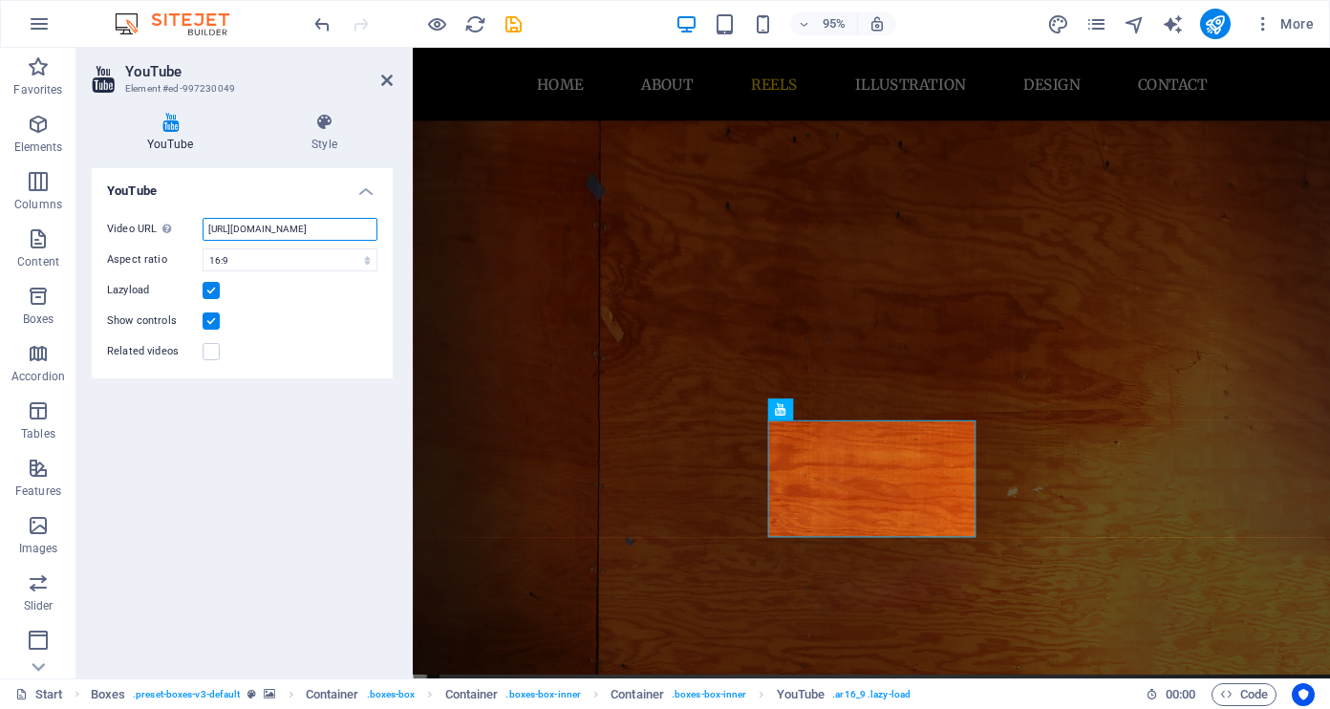
type input "[URL][DOMAIN_NAME]"
click at [305, 443] on div "YouTube Video URL Insert (or paste) a video URL. [URL][DOMAIN_NAME] Aspect rati…" at bounding box center [242, 415] width 301 height 495
click at [267, 474] on div "YouTube Video URL Insert (or paste) a video URL. [URL][DOMAIN_NAME] Aspect rati…" at bounding box center [242, 415] width 301 height 495
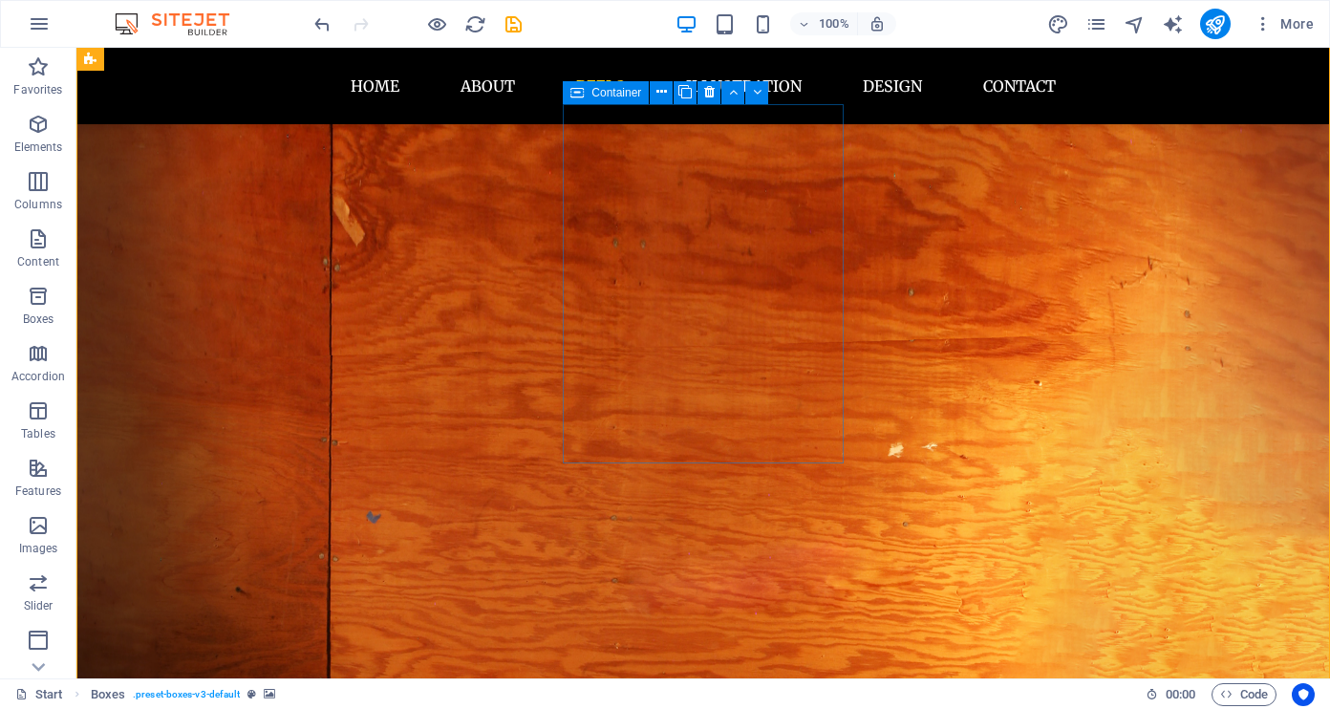
scroll to position [1503, 0]
